Goal: Task Accomplishment & Management: Use online tool/utility

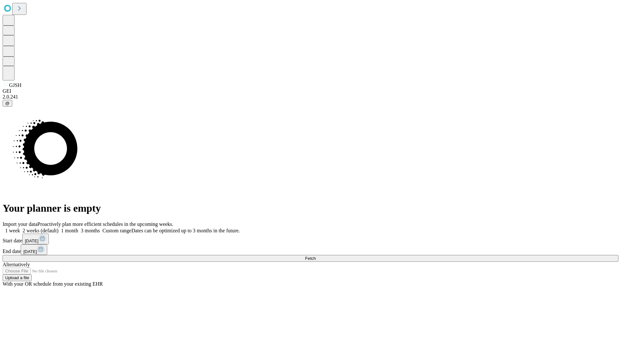
click at [316, 256] on span "Fetch" at bounding box center [310, 258] width 11 height 5
